Goal: Transaction & Acquisition: Book appointment/travel/reservation

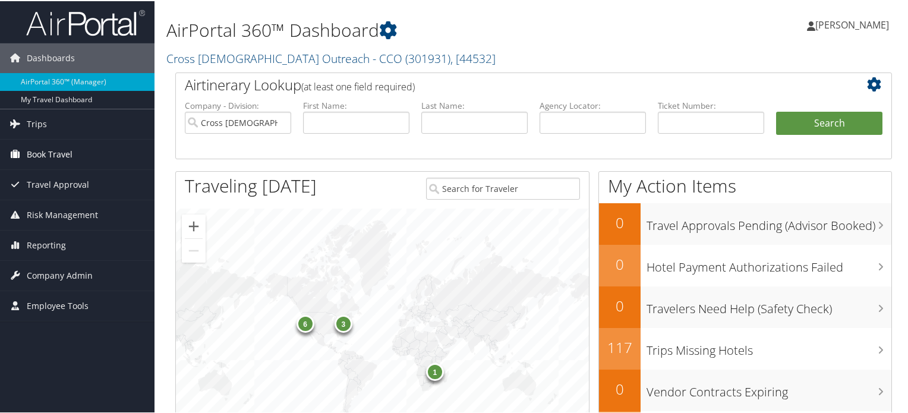
click at [74, 154] on link "Book Travel" at bounding box center [77, 153] width 154 height 30
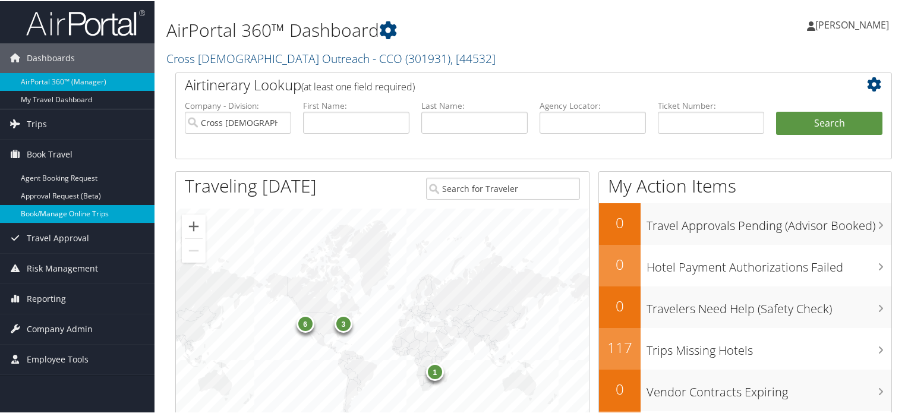
click at [81, 207] on link "Book/Manage Online Trips" at bounding box center [77, 213] width 154 height 18
